Goal: Transaction & Acquisition: Purchase product/service

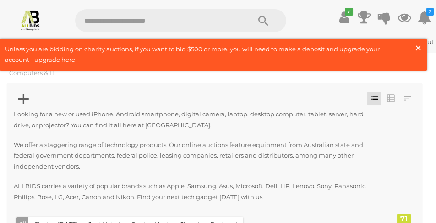
click at [420, 50] on span "×" at bounding box center [418, 48] width 8 height 18
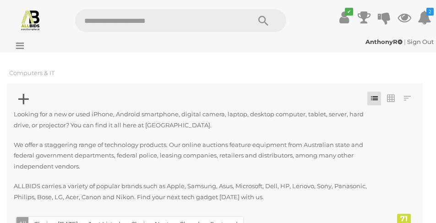
click at [29, 20] on img at bounding box center [31, 20] width 22 height 22
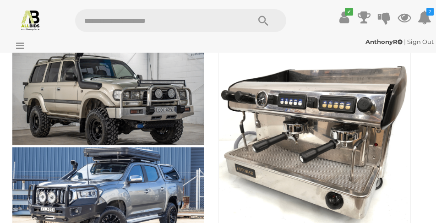
scroll to position [915, 0]
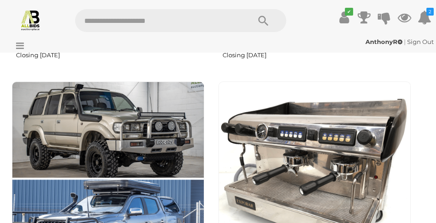
click at [145, 26] on input "text" at bounding box center [158, 20] width 166 height 23
type input "*******"
click at [267, 20] on icon "Search" at bounding box center [263, 21] width 10 height 14
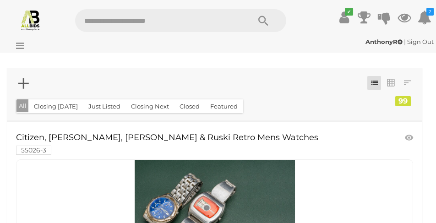
click at [177, 139] on link "Citizen, Casio Ediface, Casio Quartz & Ruski Retro Mens Watches 55026-3" at bounding box center [182, 143] width 333 height 21
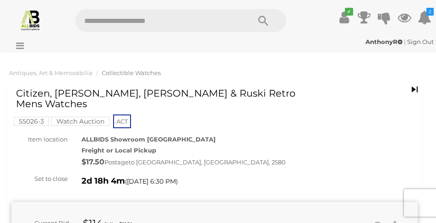
click at [139, 75] on span "Collectible Watches" at bounding box center [131, 72] width 59 height 7
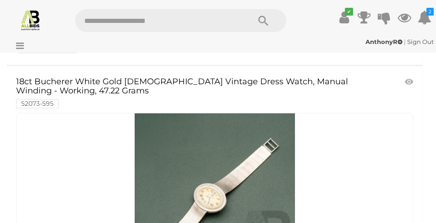
scroll to position [3663, 0]
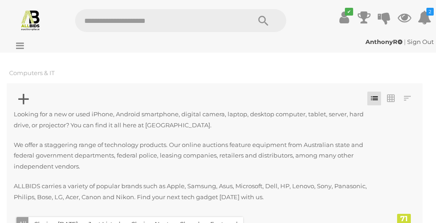
click at [30, 23] on img at bounding box center [31, 20] width 22 height 22
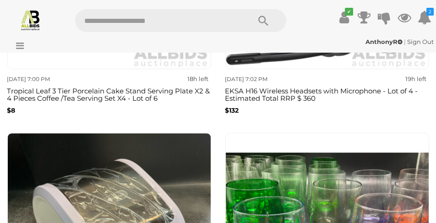
scroll to position [1602, 0]
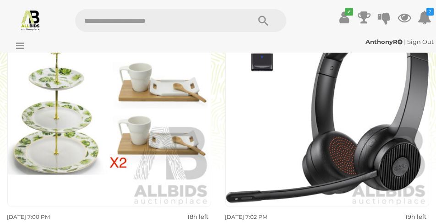
click at [18, 45] on icon at bounding box center [17, 45] width 12 height 9
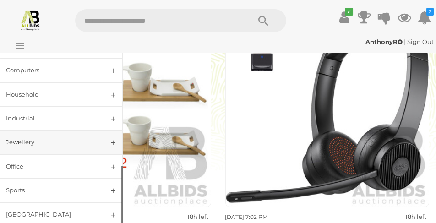
click at [42, 137] on div "Jewellery" at bounding box center [50, 142] width 89 height 11
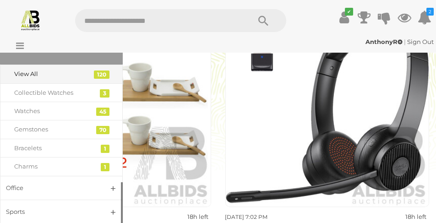
click at [33, 69] on div "View All" at bounding box center [54, 74] width 81 height 11
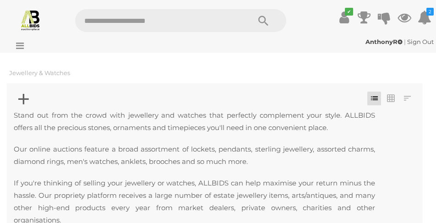
click at [23, 49] on icon at bounding box center [17, 45] width 12 height 9
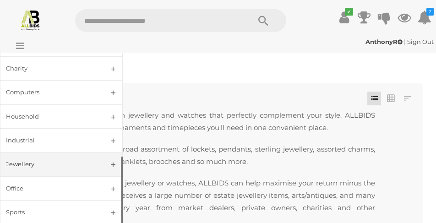
click at [26, 159] on div "Jewellery" at bounding box center [50, 164] width 89 height 11
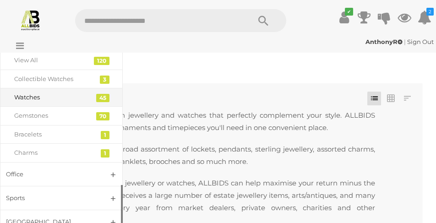
click at [28, 92] on div "Watches" at bounding box center [54, 97] width 81 height 11
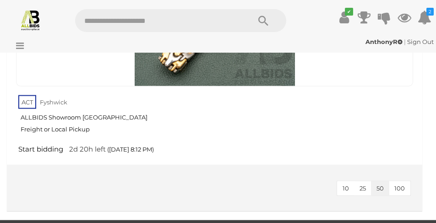
scroll to position [13556, 0]
